Goal: Navigation & Orientation: Find specific page/section

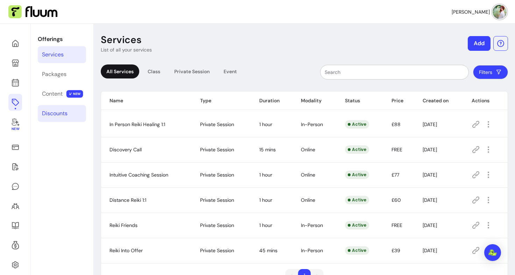
scroll to position [24, 0]
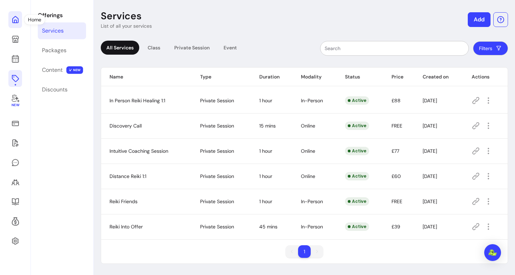
click at [13, 22] on icon at bounding box center [15, 19] width 8 height 8
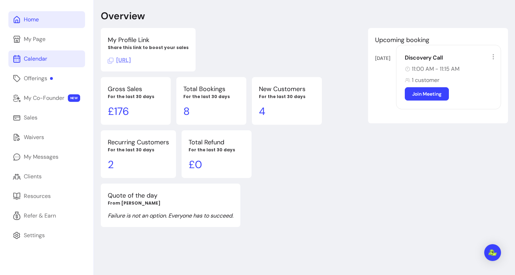
click at [36, 58] on div "Calendar" at bounding box center [35, 59] width 23 height 8
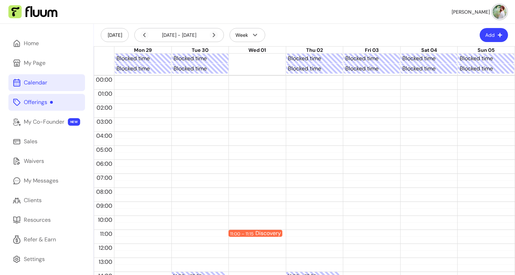
click at [39, 102] on div "Offerings" at bounding box center [38, 102] width 29 height 8
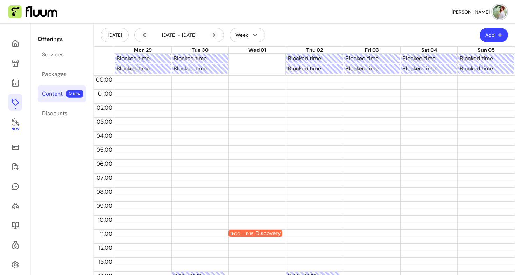
click at [57, 98] on link "Content NEW" at bounding box center [62, 93] width 48 height 17
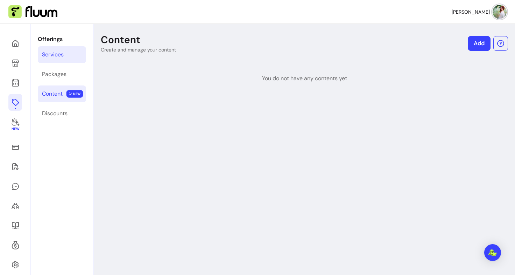
click at [51, 52] on div "Services" at bounding box center [53, 54] width 22 height 8
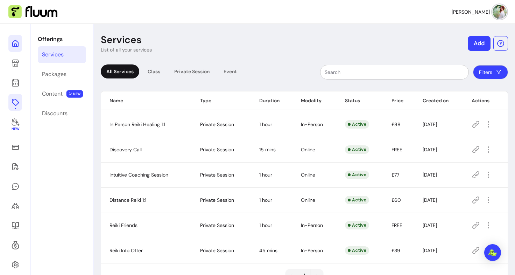
click at [19, 40] on icon at bounding box center [15, 43] width 8 height 8
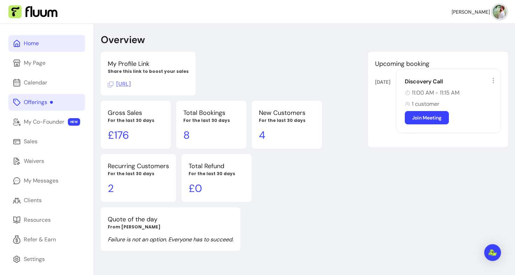
click at [41, 101] on div "Offerings" at bounding box center [38, 102] width 29 height 8
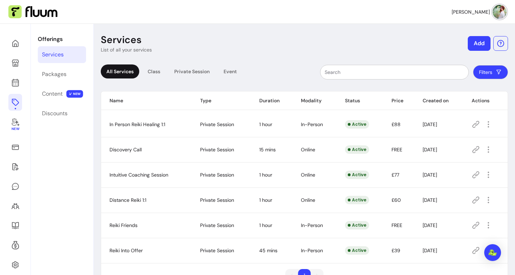
scroll to position [24, 0]
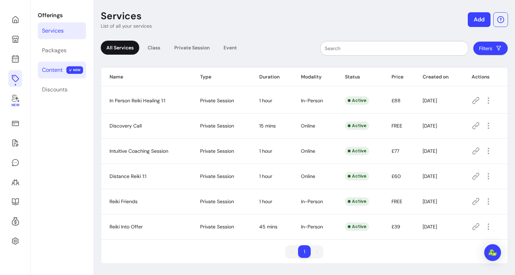
click at [57, 70] on div "Content" at bounding box center [52, 70] width 21 height 8
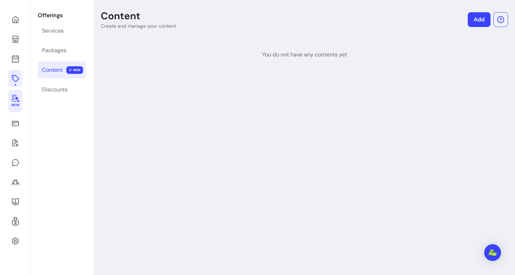
click at [19, 100] on icon at bounding box center [15, 98] width 8 height 8
